Goal: Navigation & Orientation: Find specific page/section

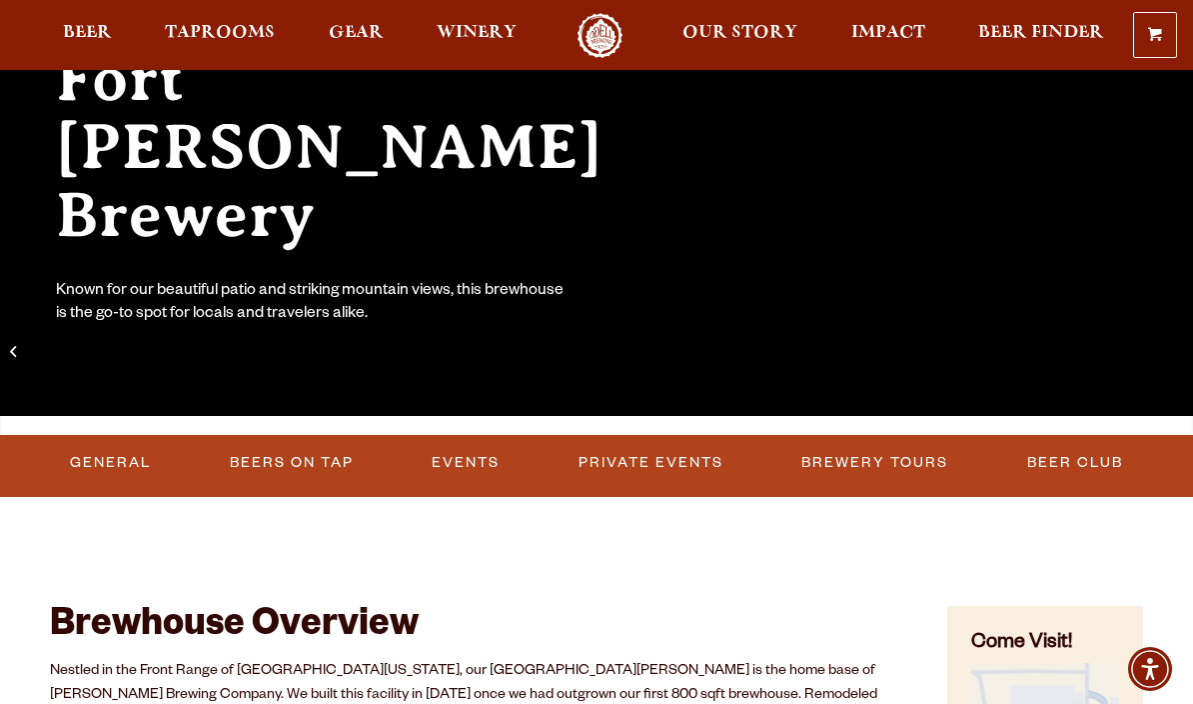
scroll to position [249, 0]
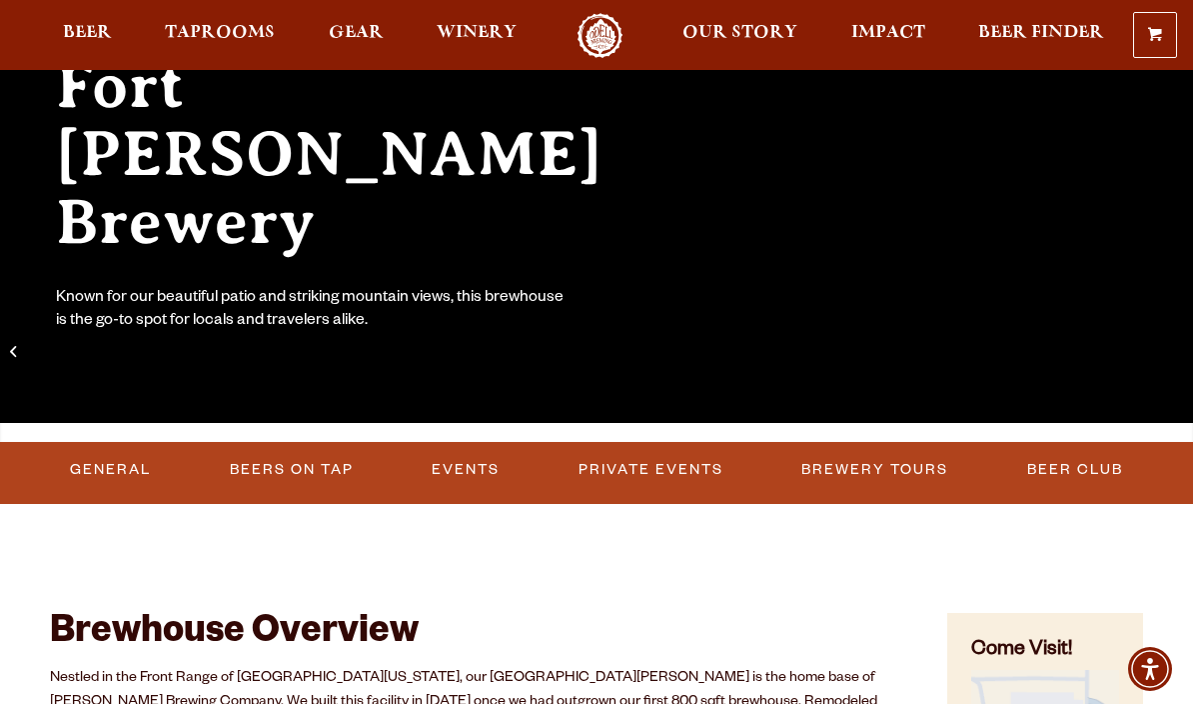
click at [314, 469] on link "Beers on Tap" at bounding box center [292, 470] width 140 height 46
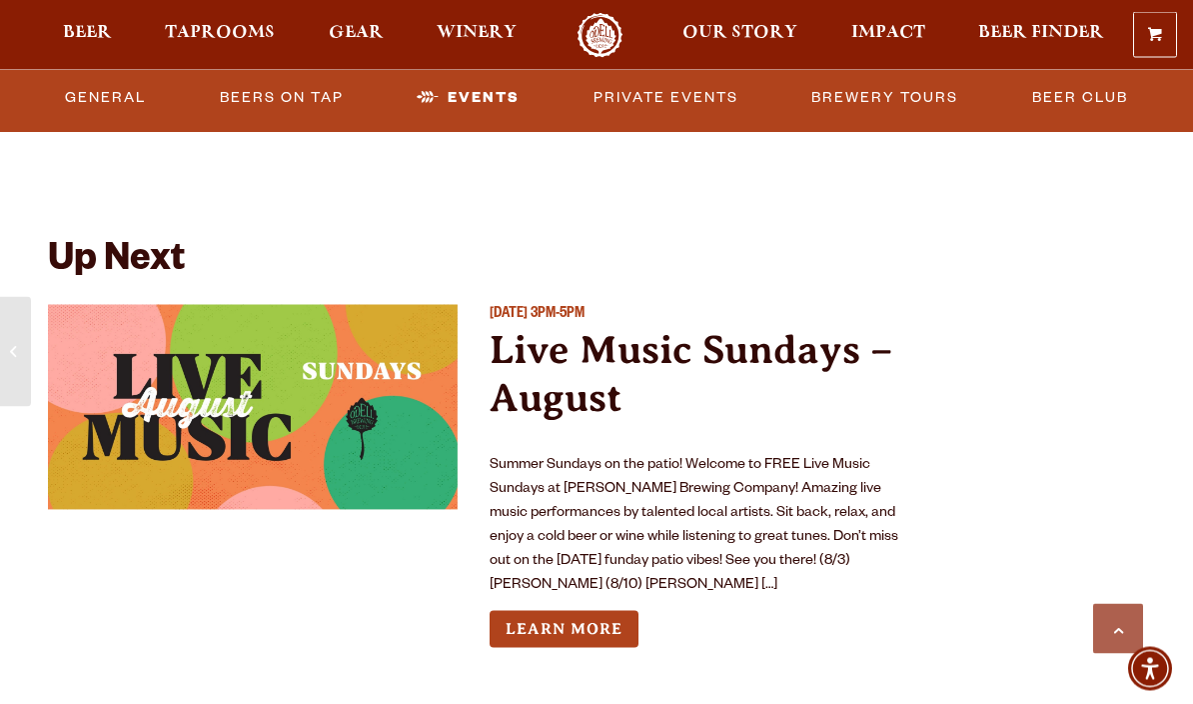
scroll to position [7157, 0]
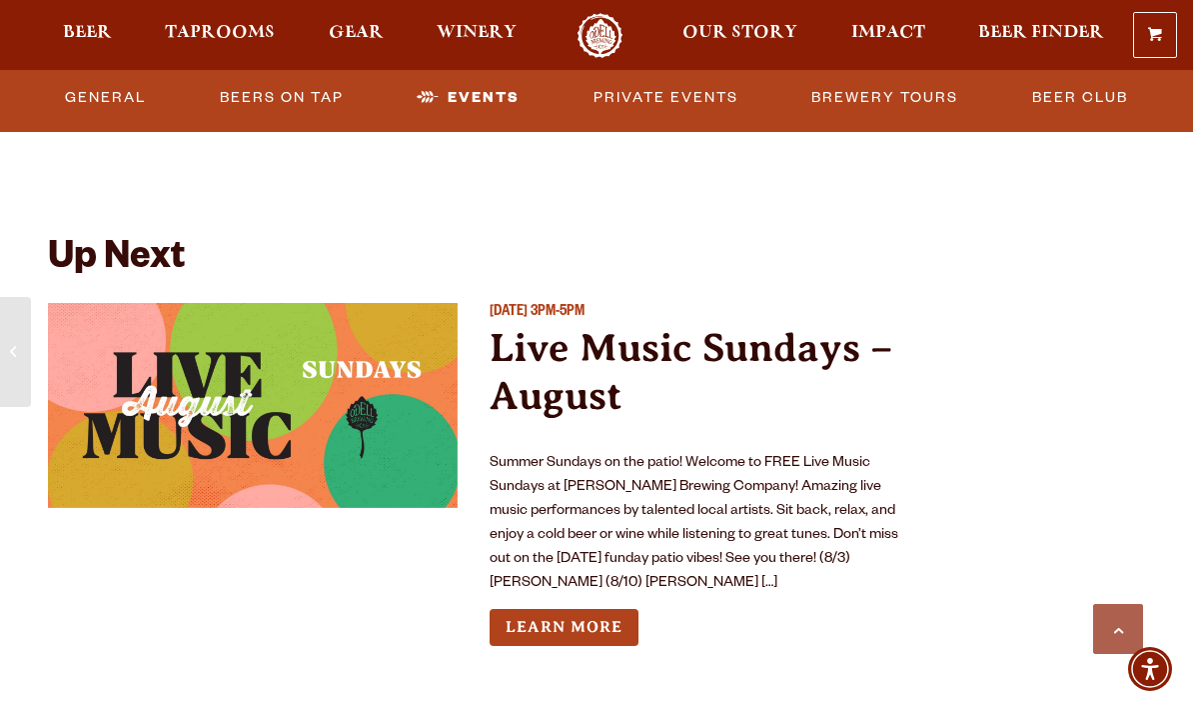
click at [603, 609] on link "Learn More" at bounding box center [564, 627] width 149 height 37
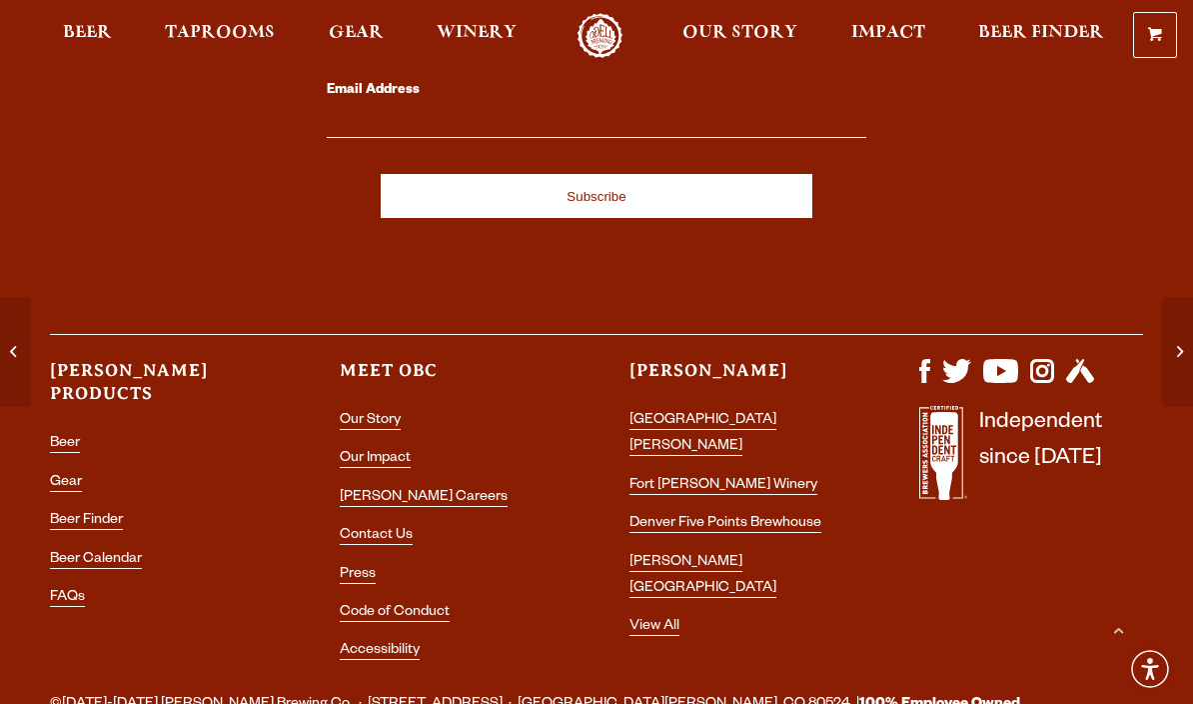
scroll to position [1660, 0]
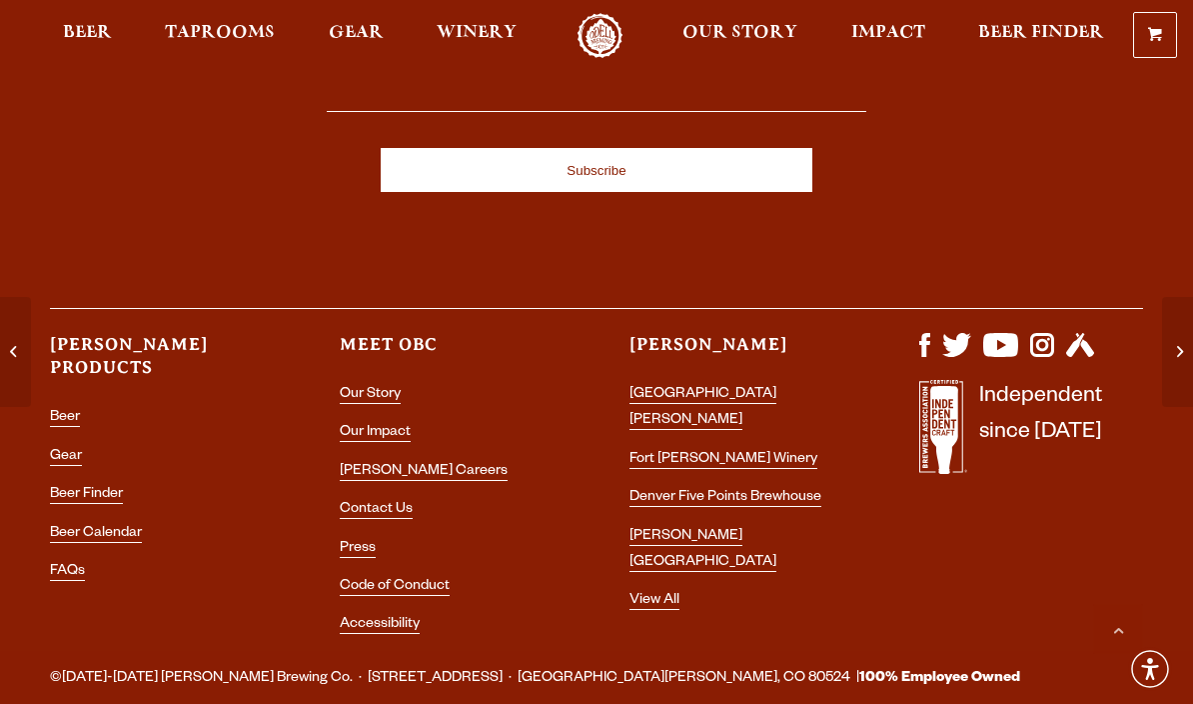
click at [743, 387] on link "[GEOGRAPHIC_DATA][PERSON_NAME]" at bounding box center [703, 408] width 147 height 43
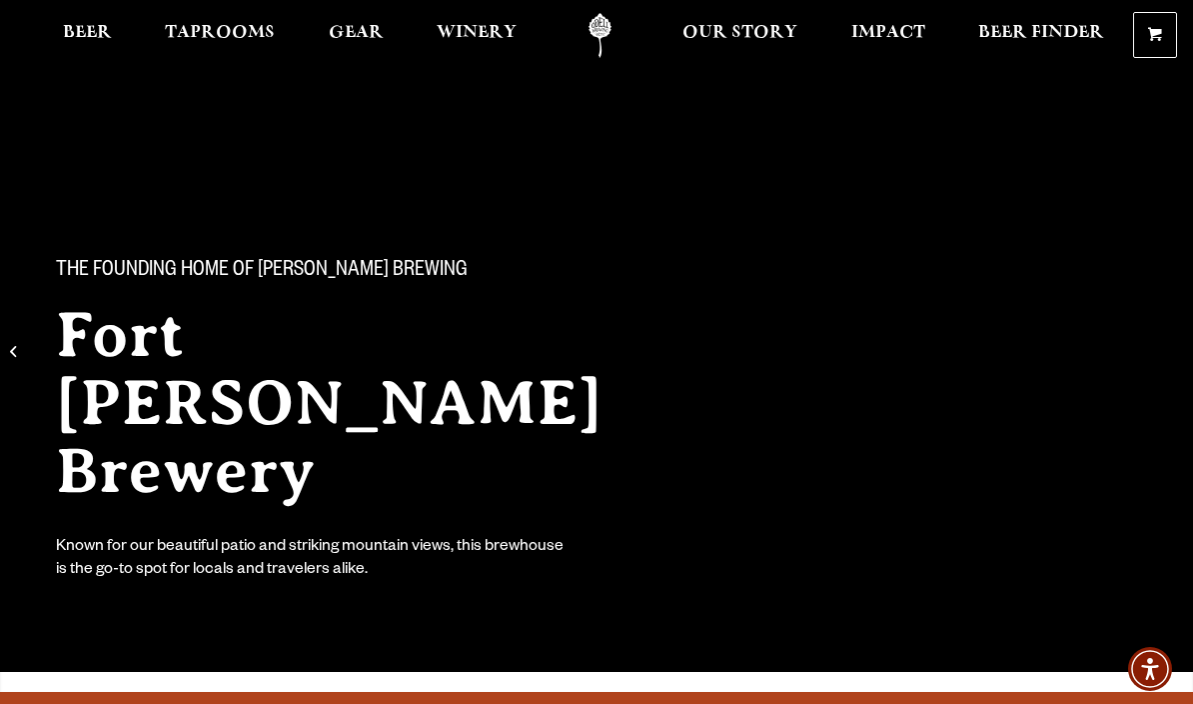
click at [907, 23] on link "Impact" at bounding box center [889, 35] width 100 height 45
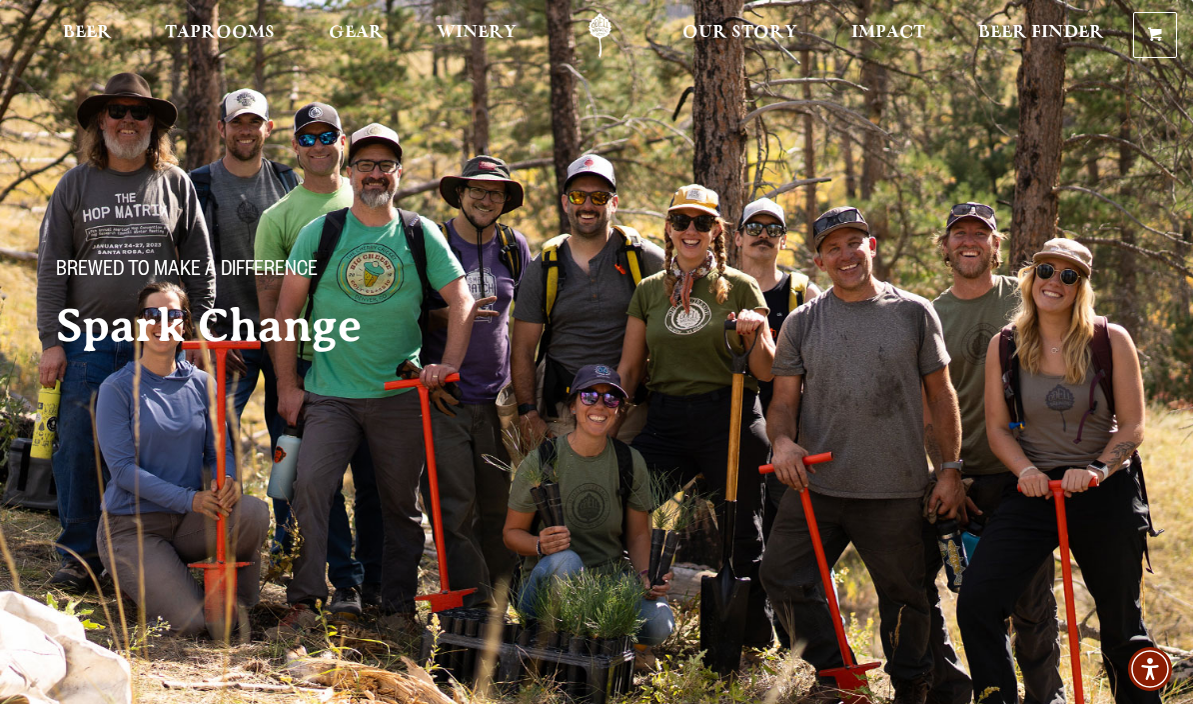
click at [757, 25] on link "Our Story" at bounding box center [740, 35] width 141 height 45
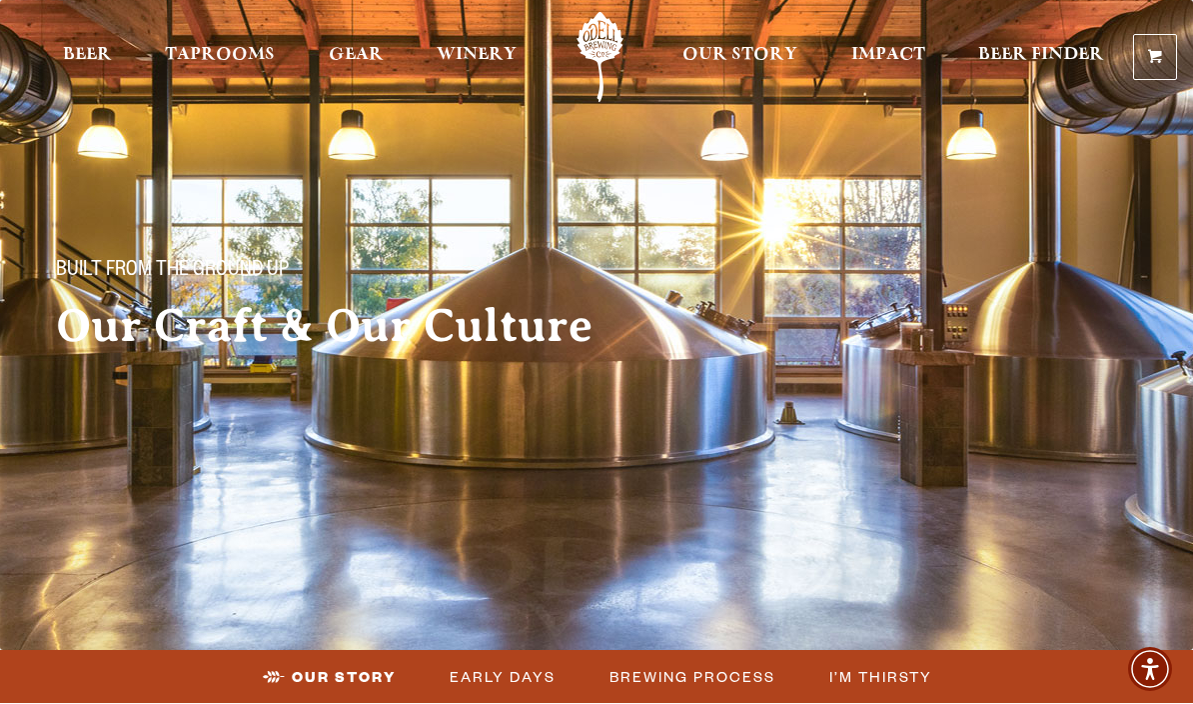
click at [1009, 540] on img at bounding box center [596, 325] width 1193 height 650
